Goal: Information Seeking & Learning: Learn about a topic

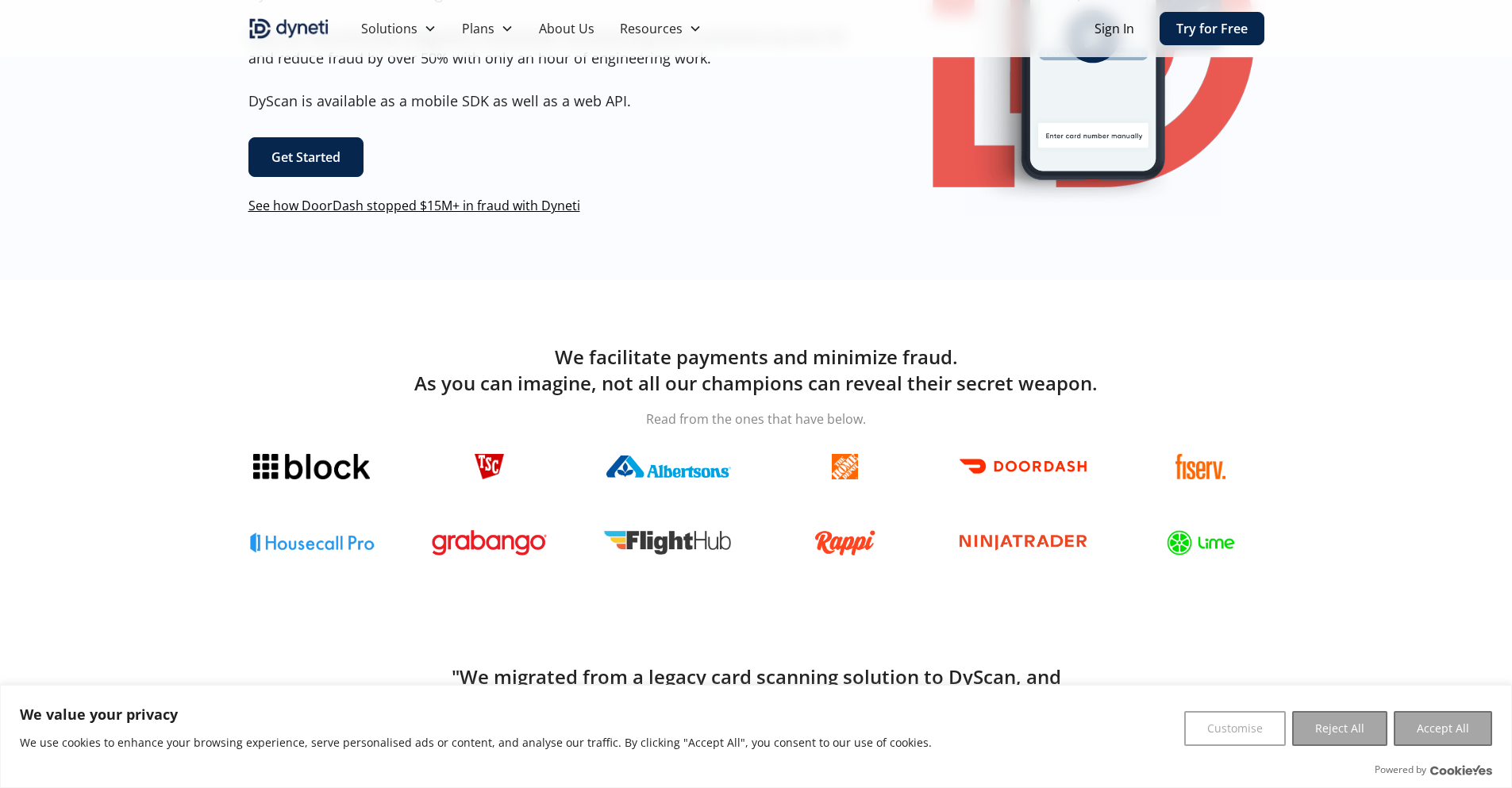
scroll to position [259, 0]
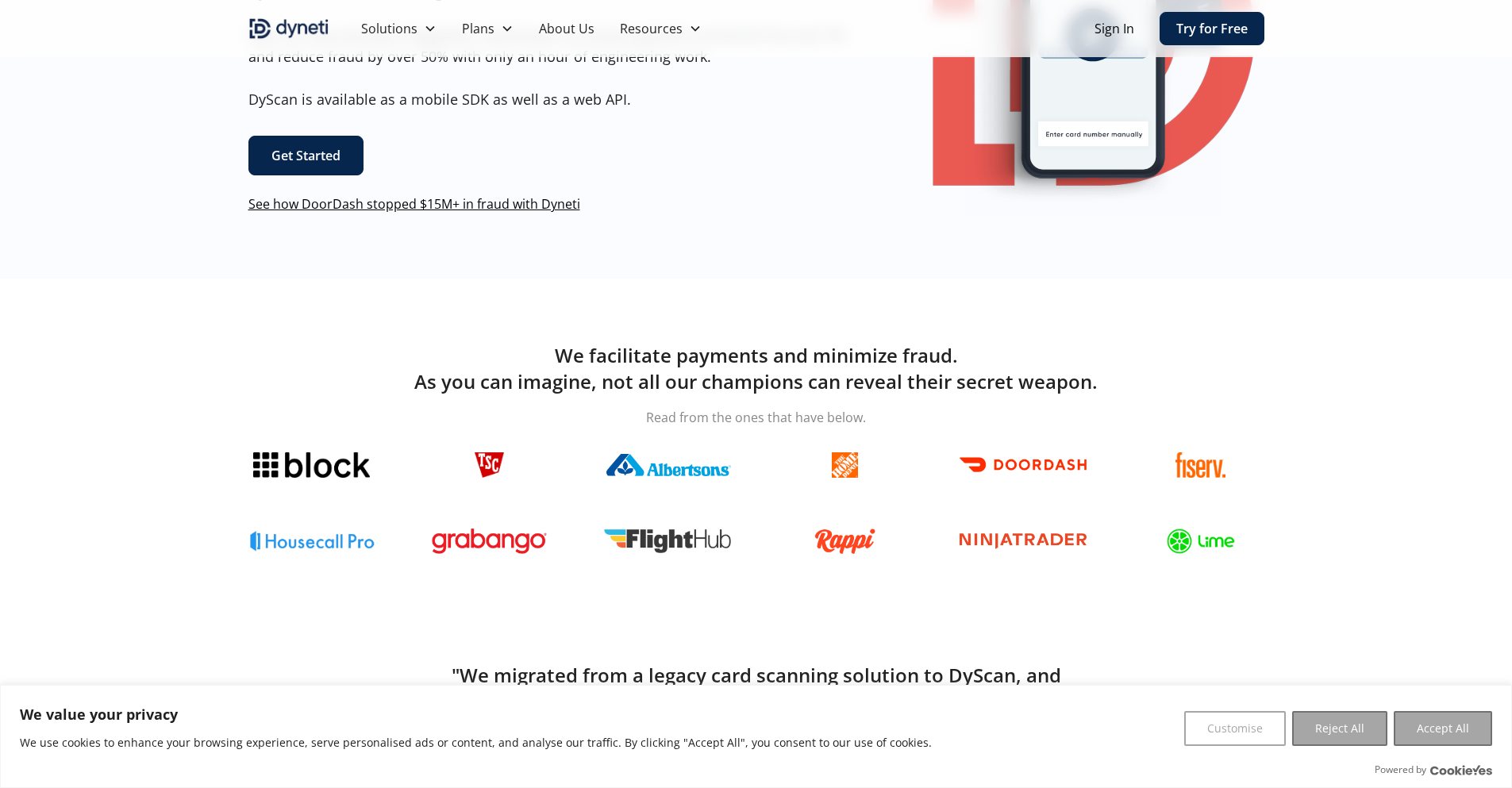
click at [308, 149] on link "Get Started" at bounding box center [306, 155] width 115 height 39
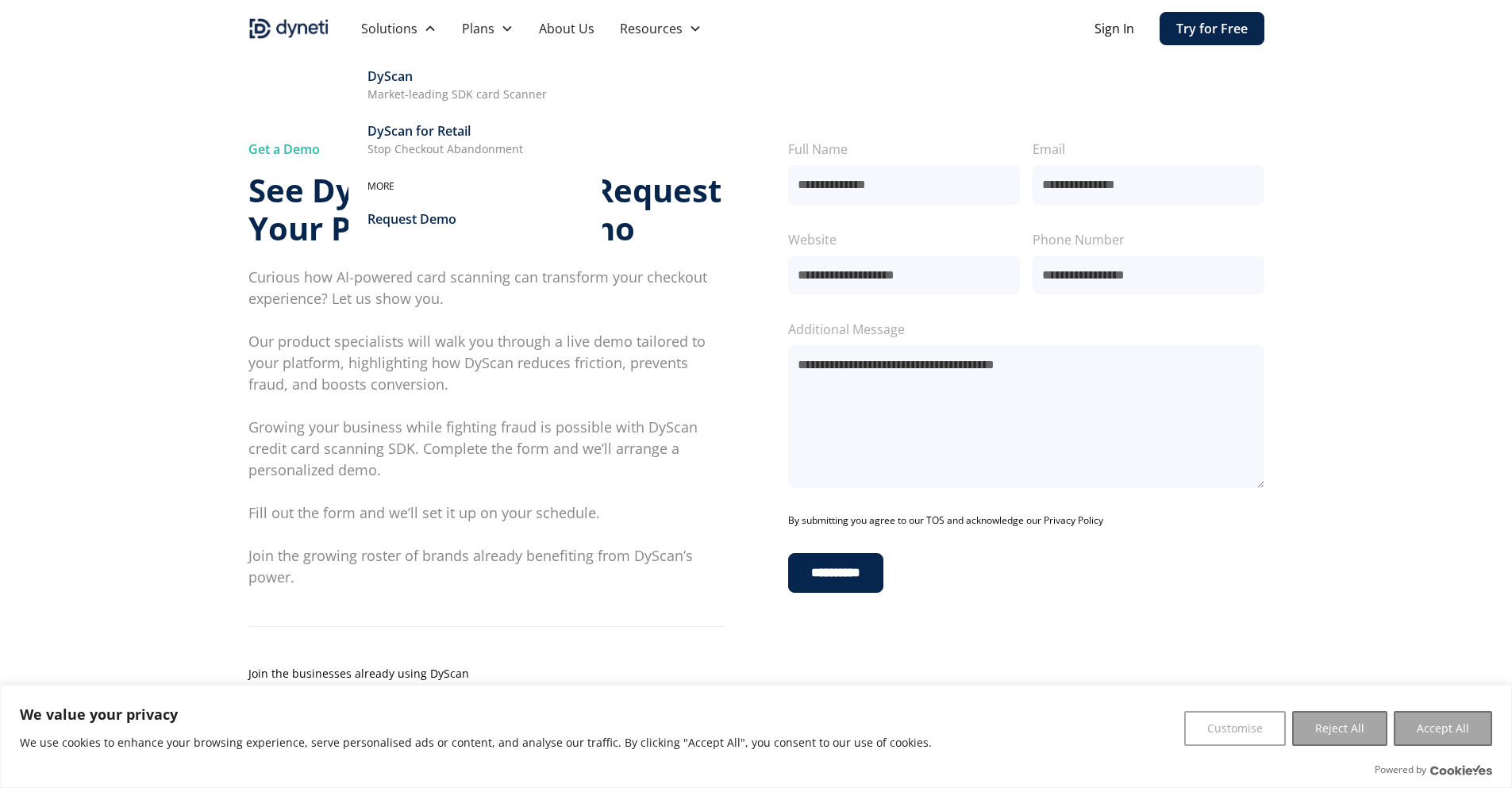
click at [402, 82] on div "DyScan" at bounding box center [391, 76] width 46 height 19
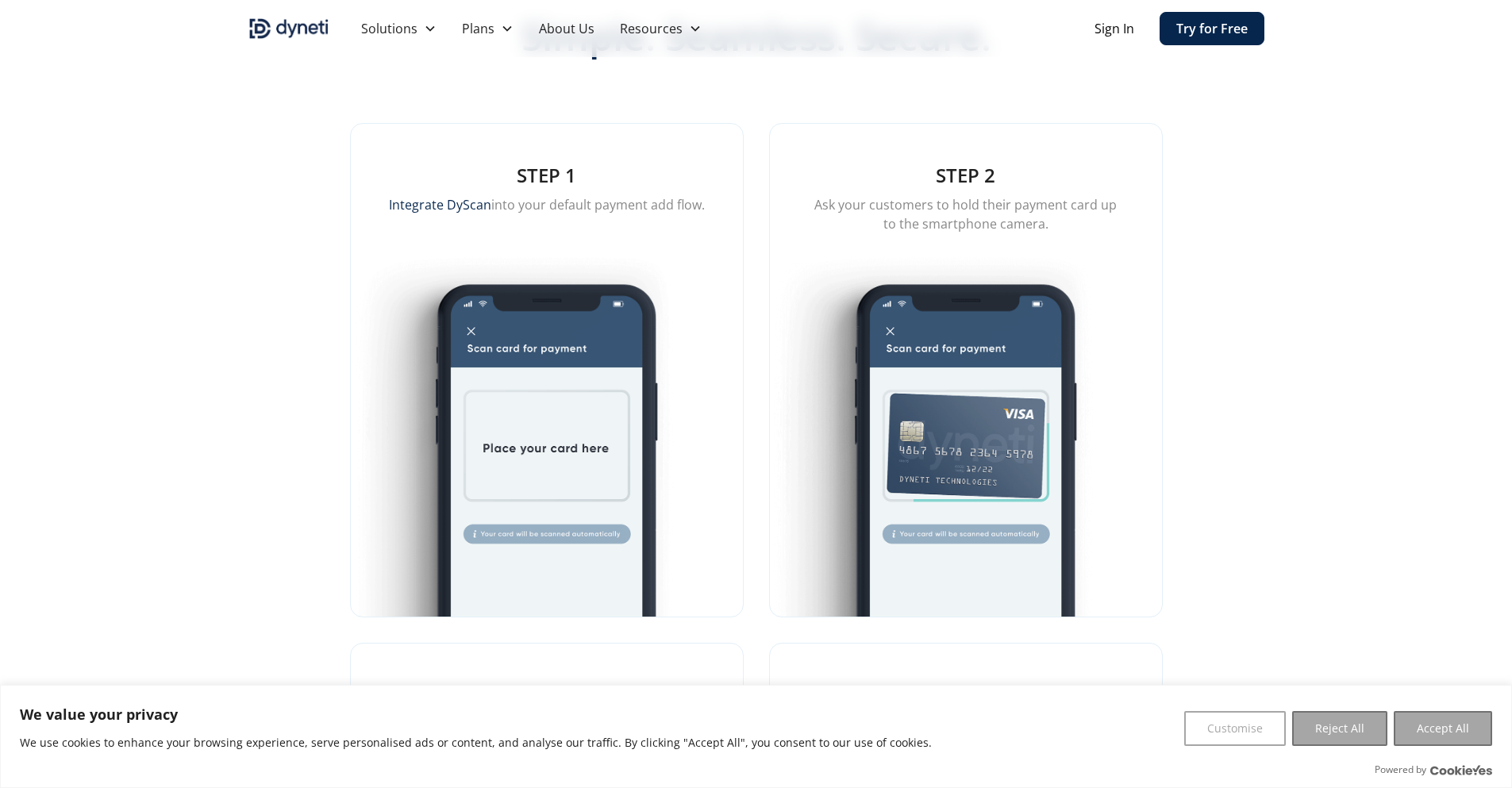
scroll to position [1702, 0]
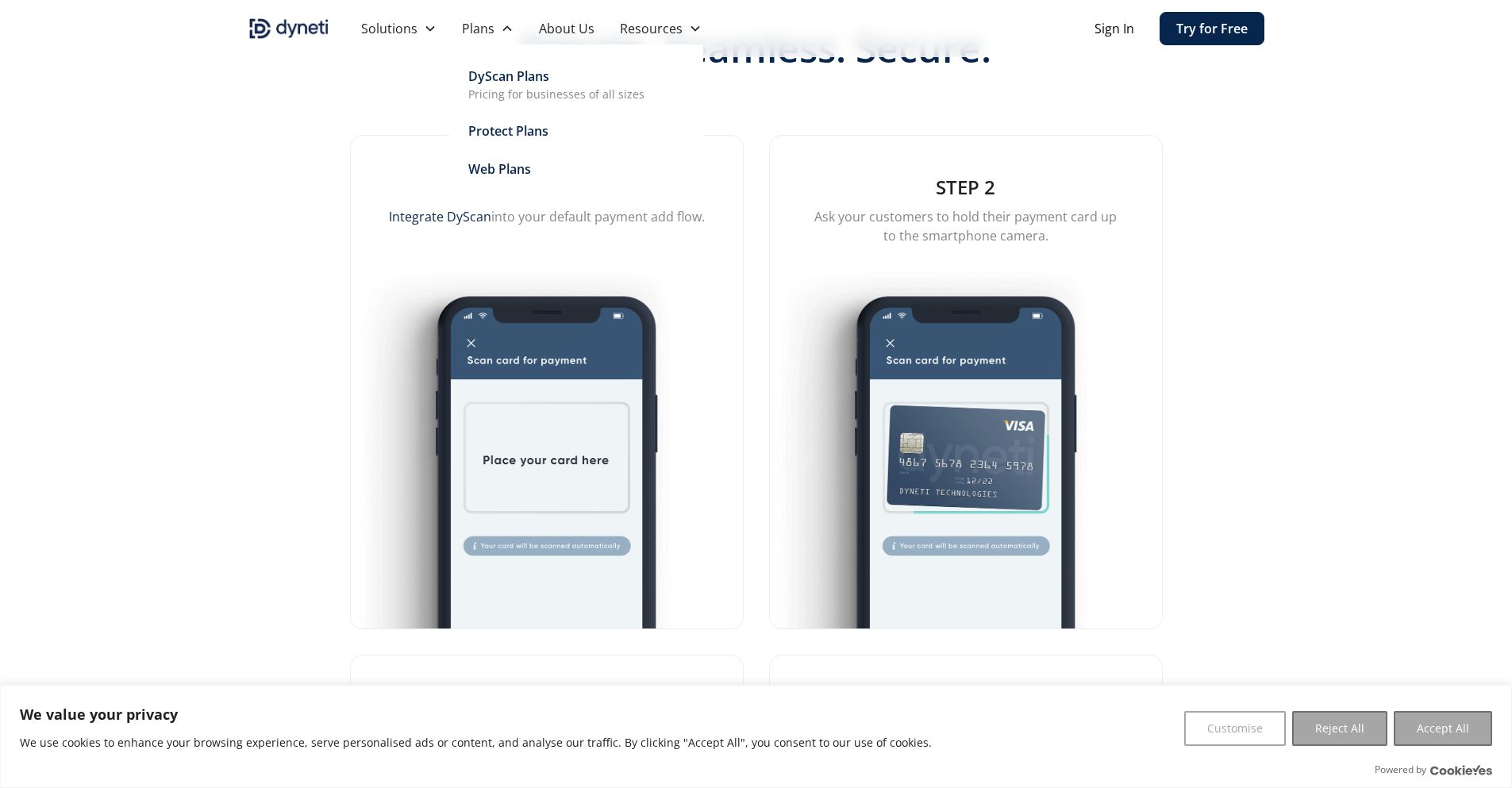
click at [506, 76] on div "DyScan Plans" at bounding box center [508, 76] width 81 height 19
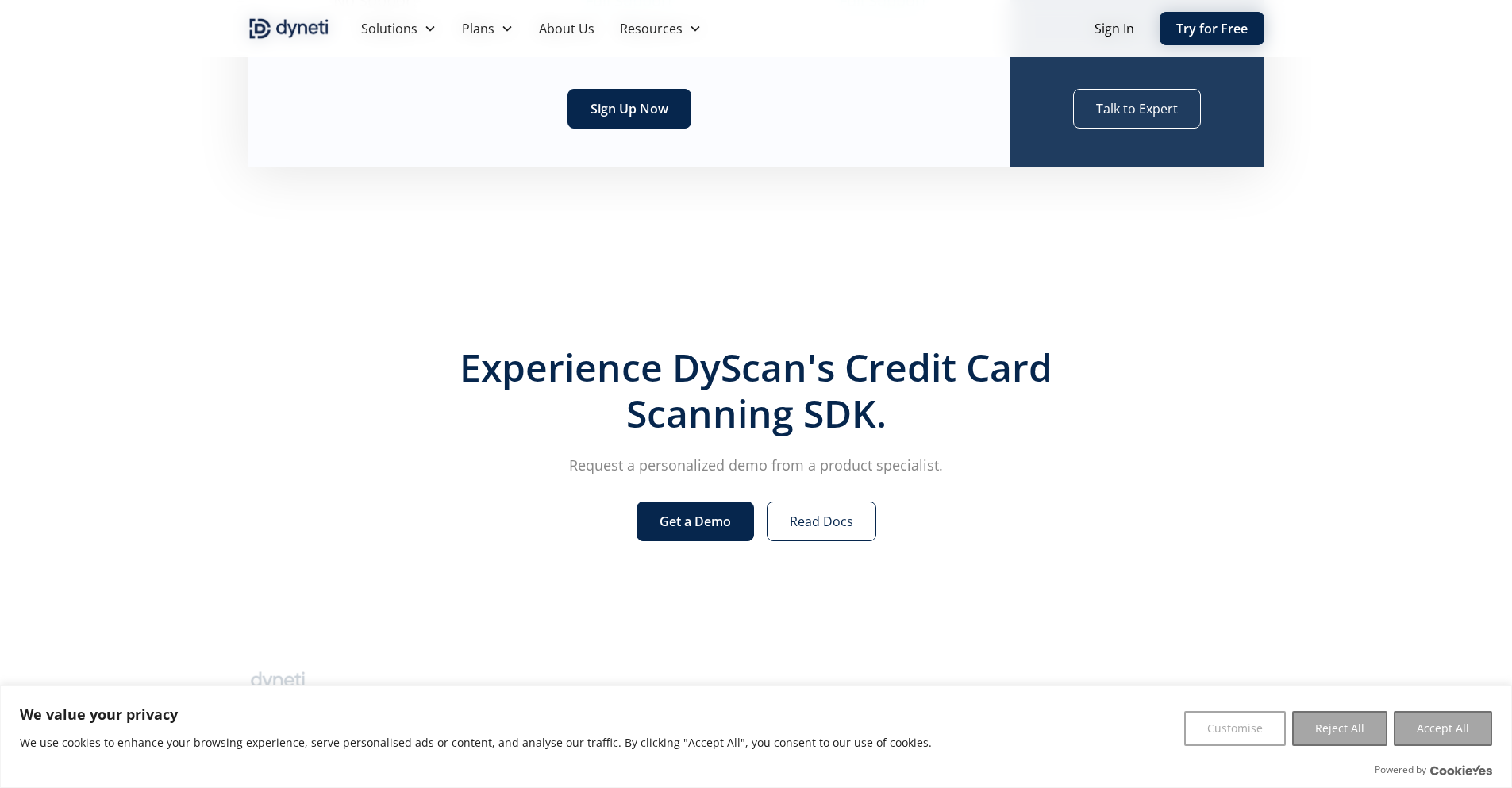
scroll to position [630, 0]
click at [798, 520] on link "Read Docs" at bounding box center [821, 521] width 109 height 39
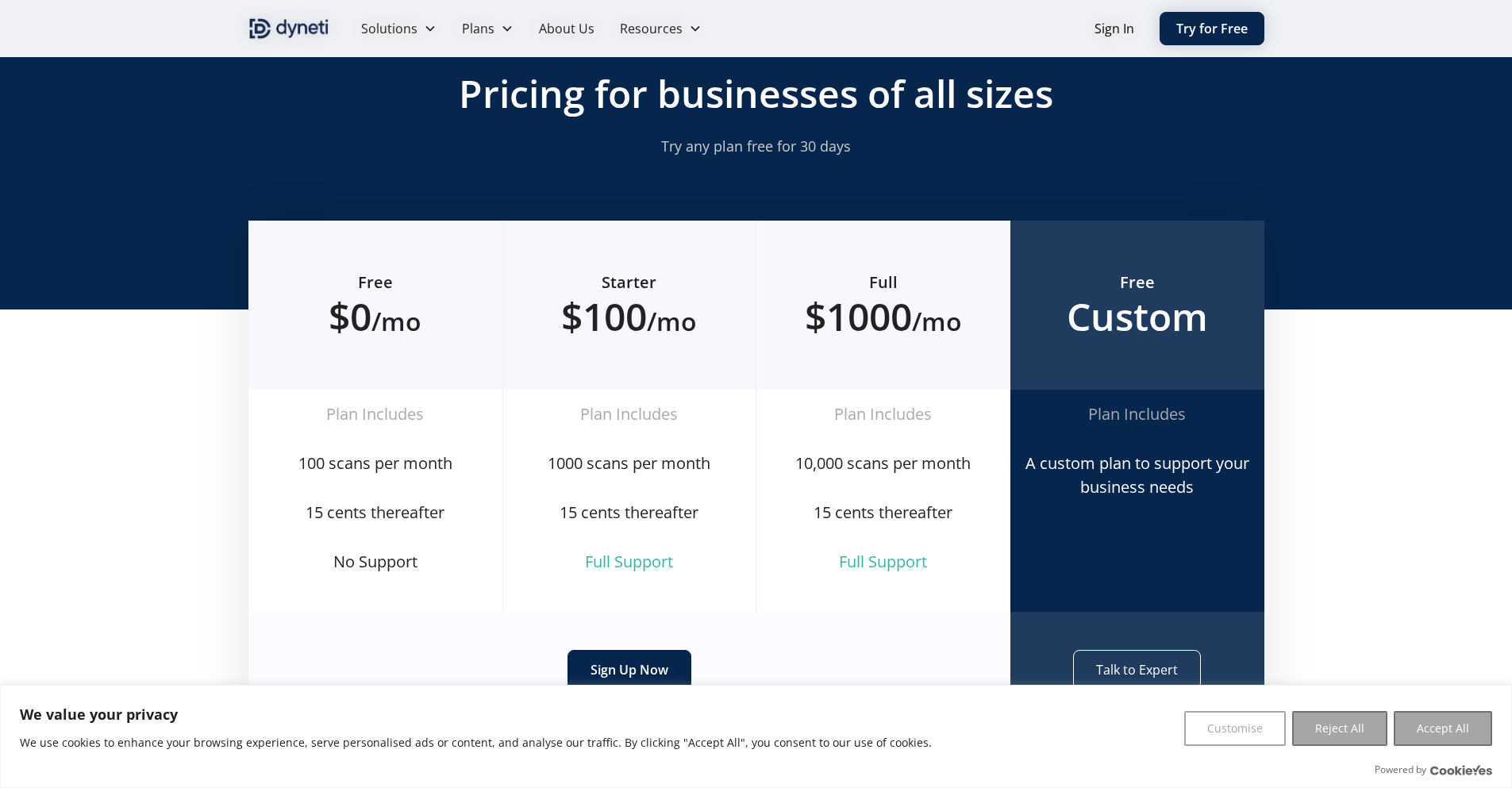
scroll to position [0, 0]
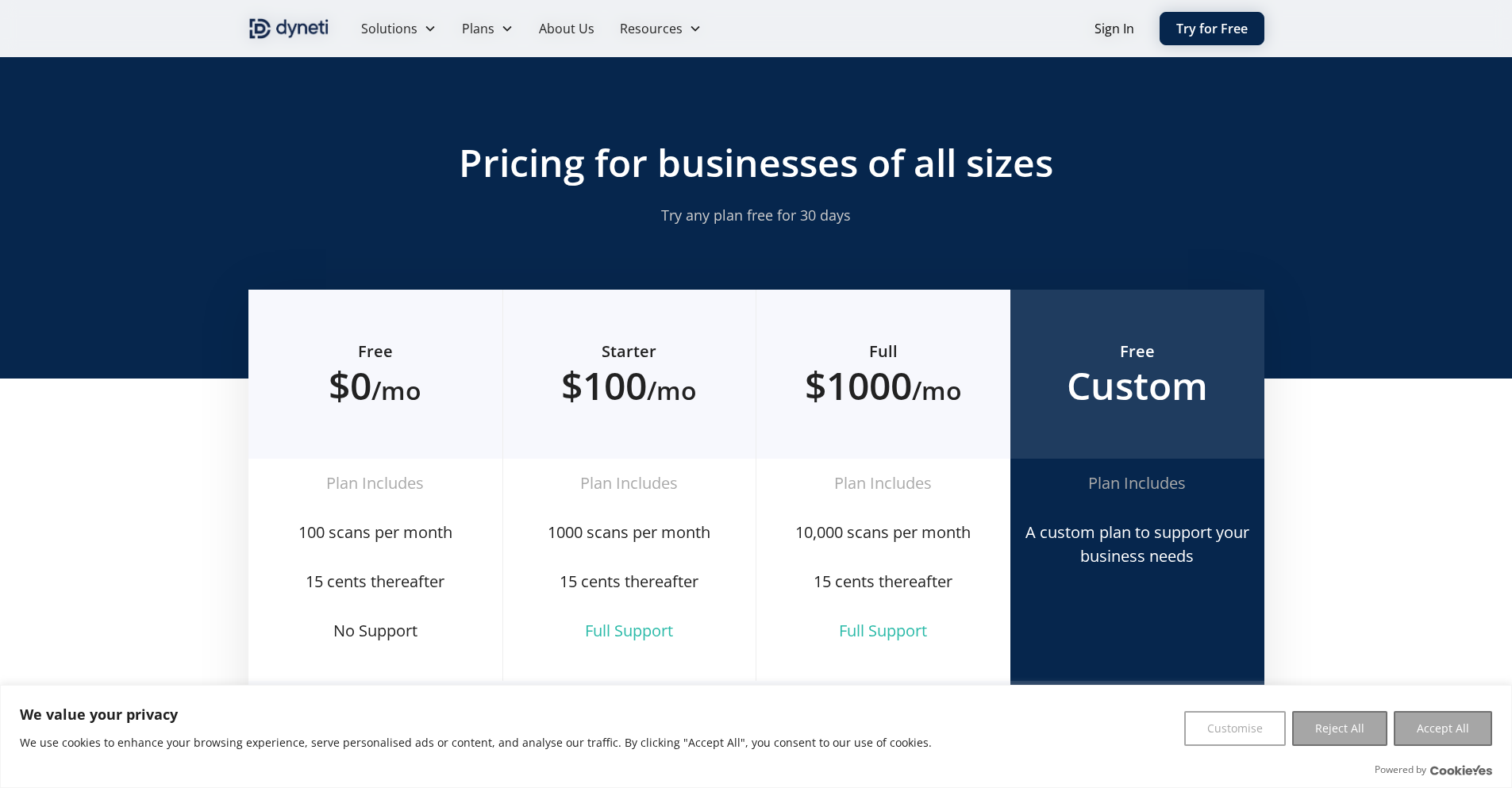
click at [1146, 223] on div "Pricing for businesses of all sizes Try any plan free for 30 days" at bounding box center [756, 182] width 1016 height 87
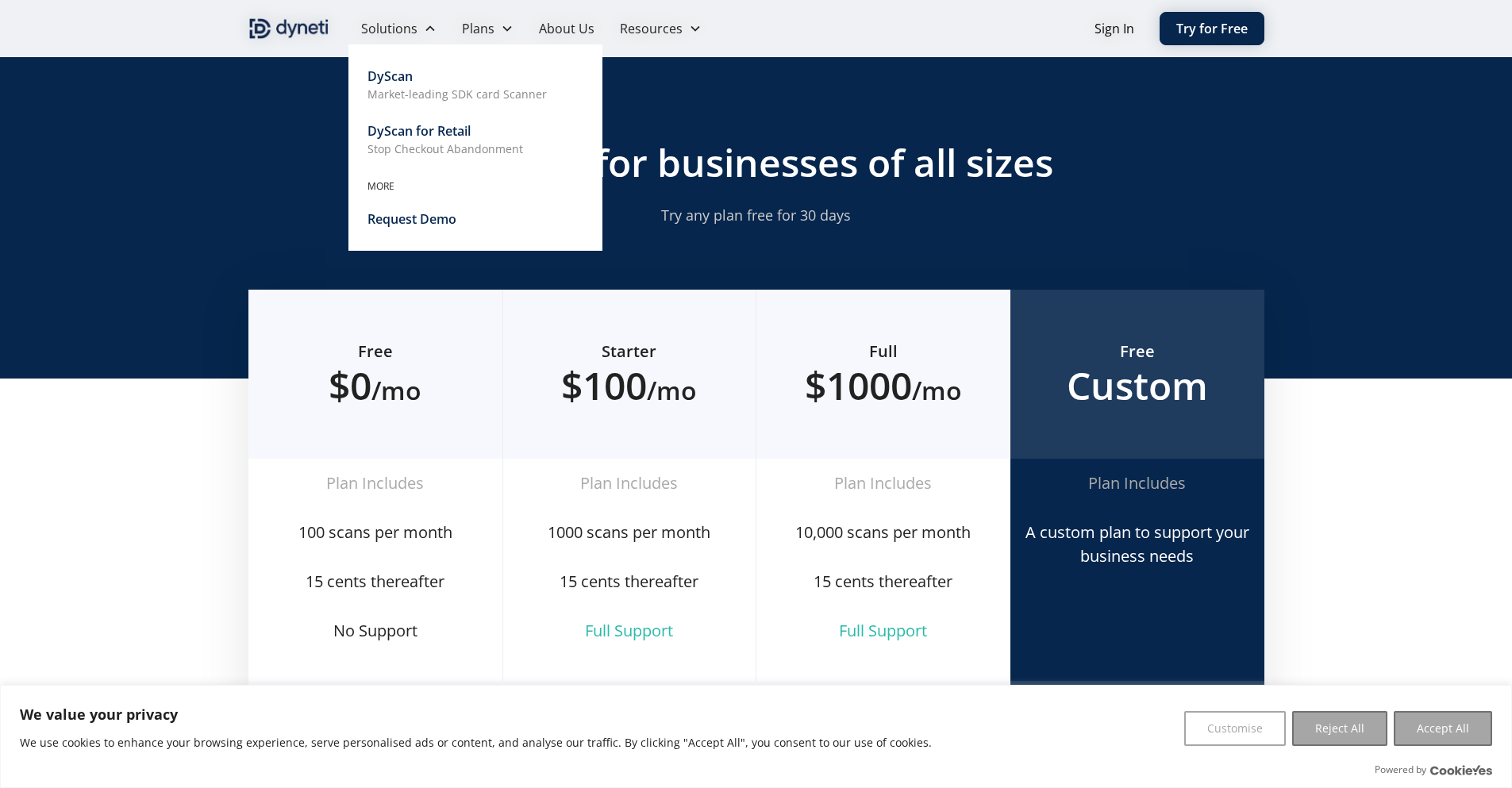
click at [400, 82] on div "DyScan" at bounding box center [391, 76] width 46 height 19
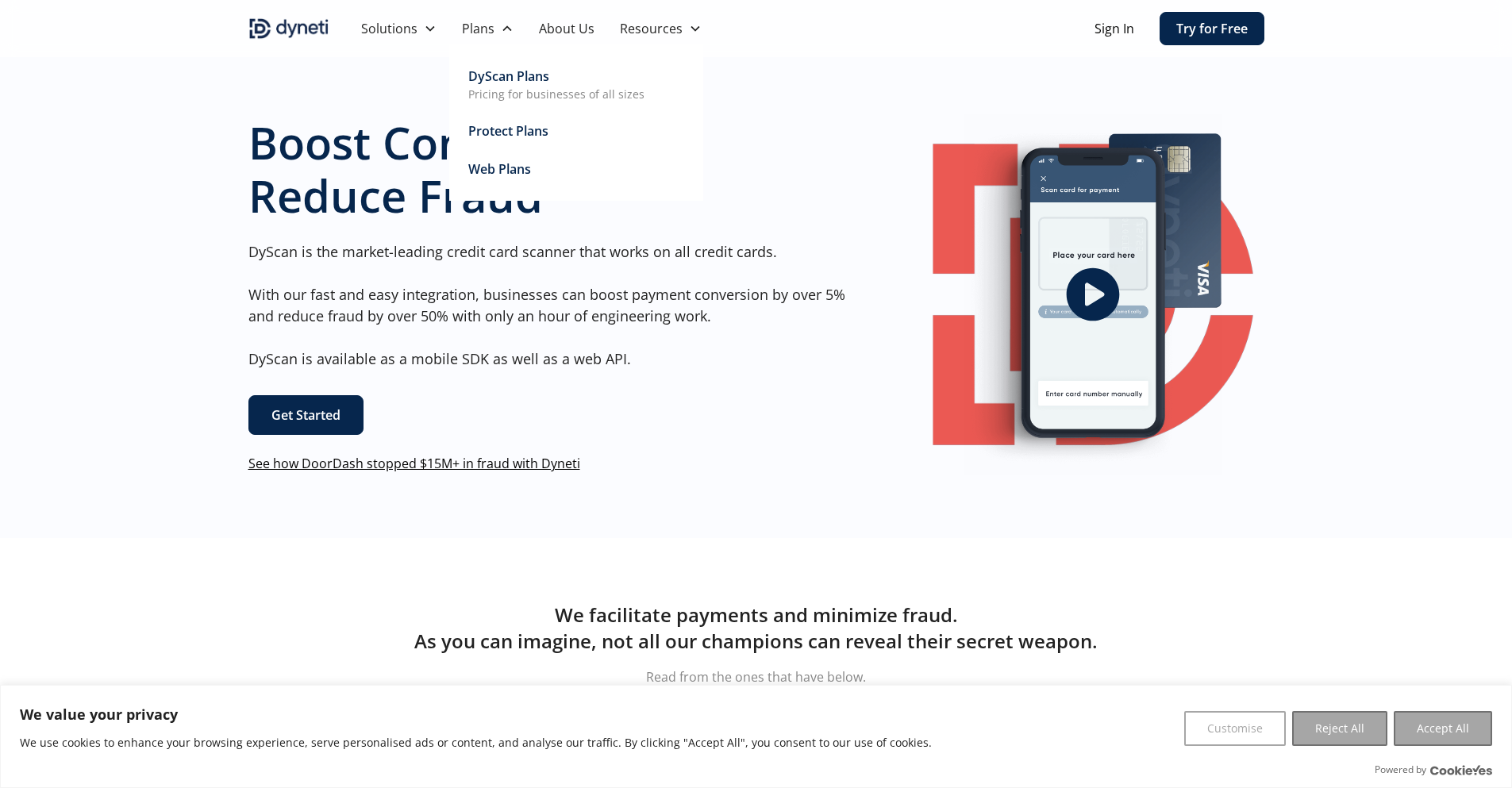
click at [495, 78] on div "DyScan Plans" at bounding box center [508, 76] width 81 height 19
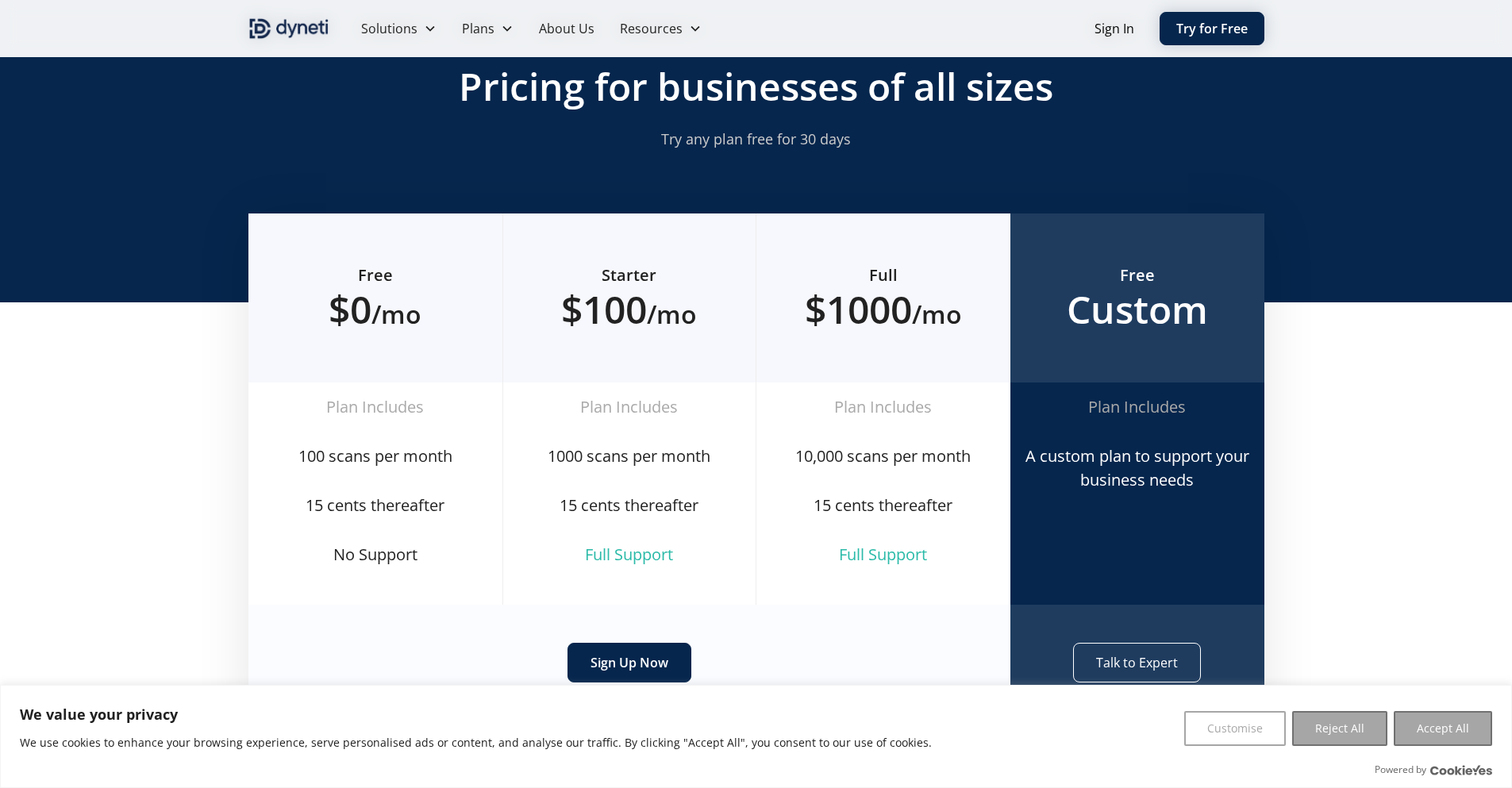
scroll to position [77, 0]
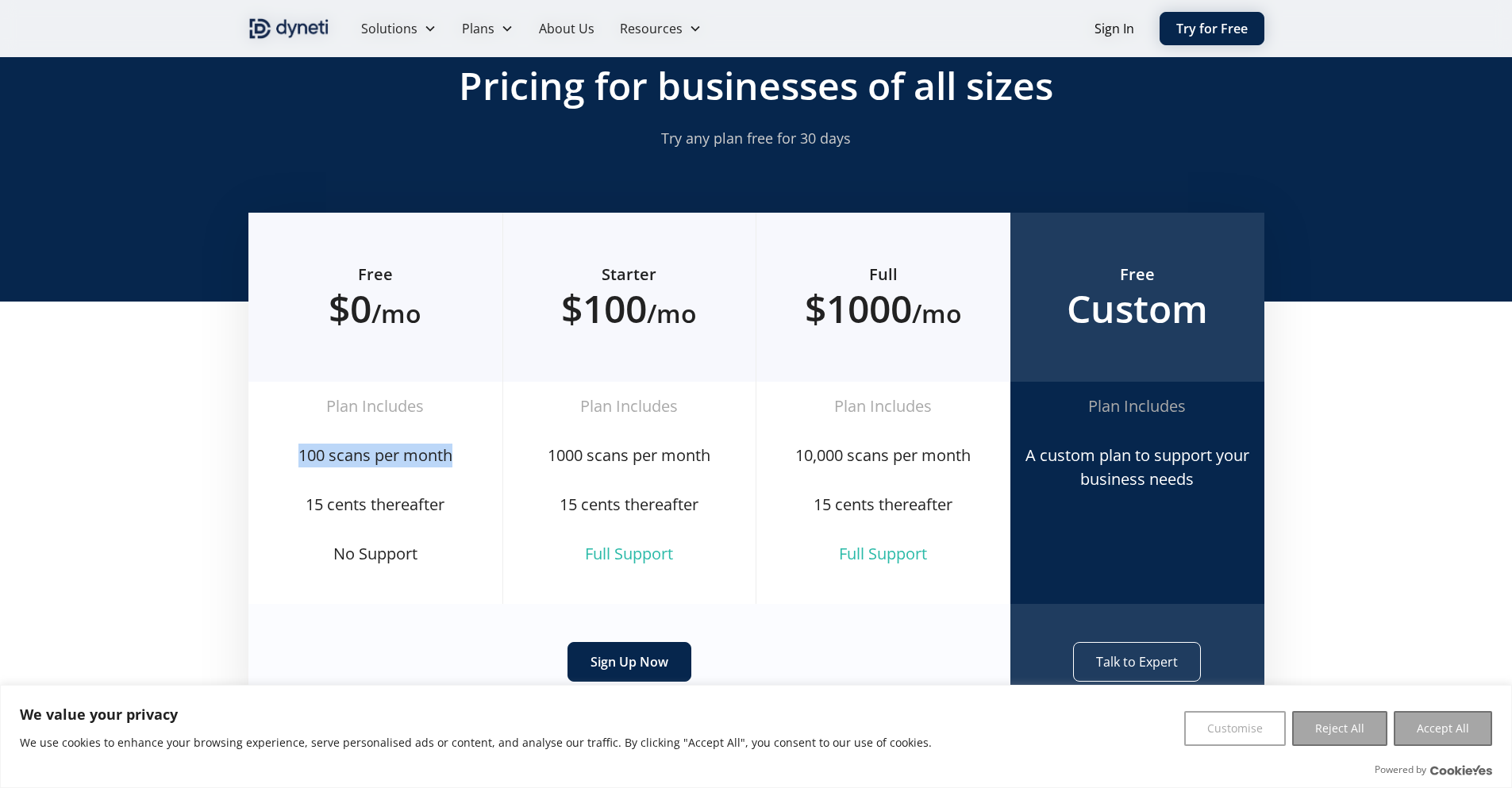
drag, startPoint x: 300, startPoint y: 453, endPoint x: 450, endPoint y: 455, distance: 150.0
click at [450, 455] on div "100 scans per month" at bounding box center [375, 455] width 228 height 24
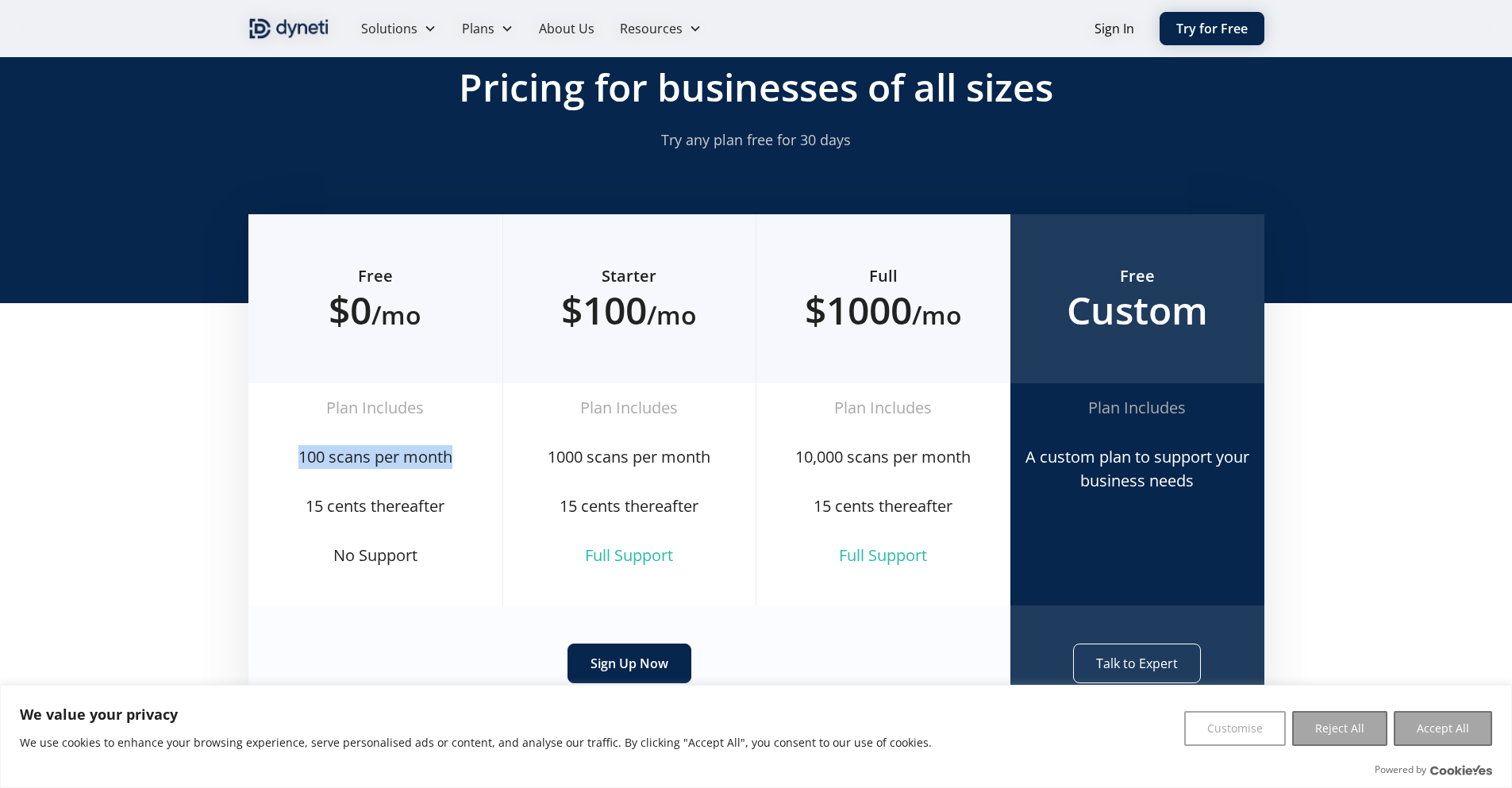
scroll to position [0, 0]
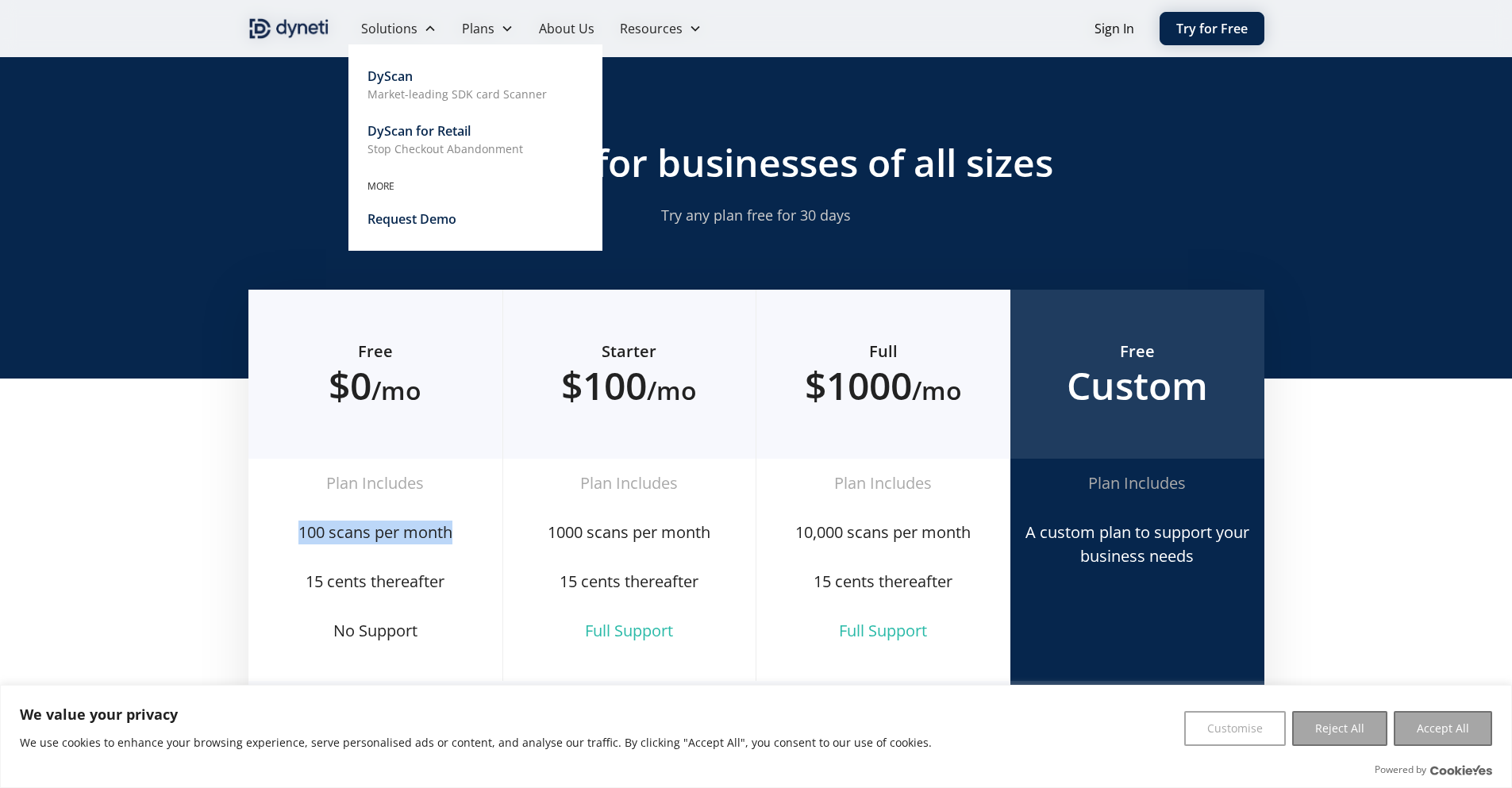
click at [386, 86] on p "Market-leading SDK card Scanner" at bounding box center [457, 94] width 180 height 16
